Goal: Entertainment & Leisure: Browse casually

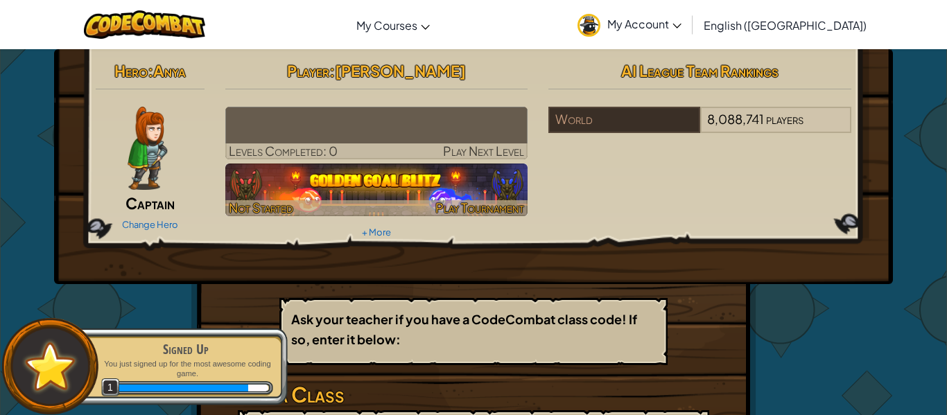
click at [417, 196] on img at bounding box center [376, 190] width 303 height 53
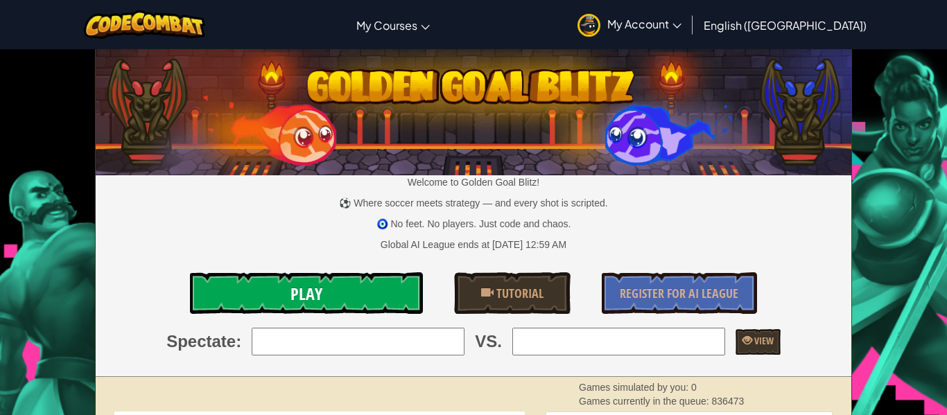
click at [356, 299] on link "Play" at bounding box center [306, 293] width 233 height 42
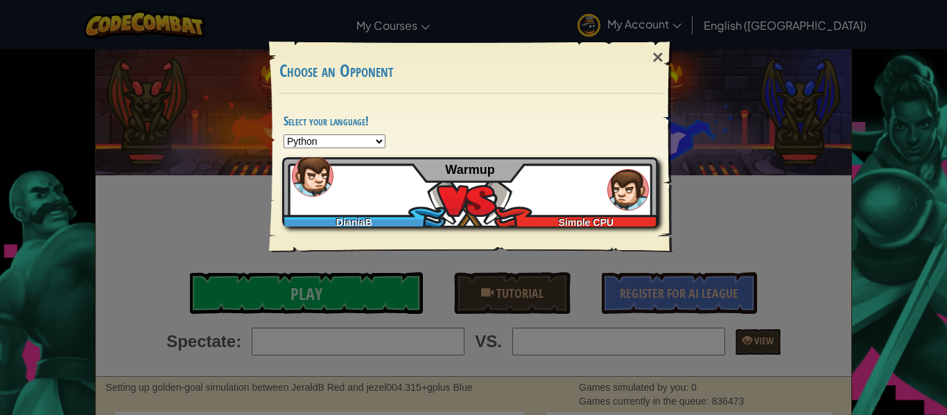
click at [395, 186] on div "DianiaB Simple CPU Warmup" at bounding box center [470, 191] width 376 height 69
